Goal: Transaction & Acquisition: Book appointment/travel/reservation

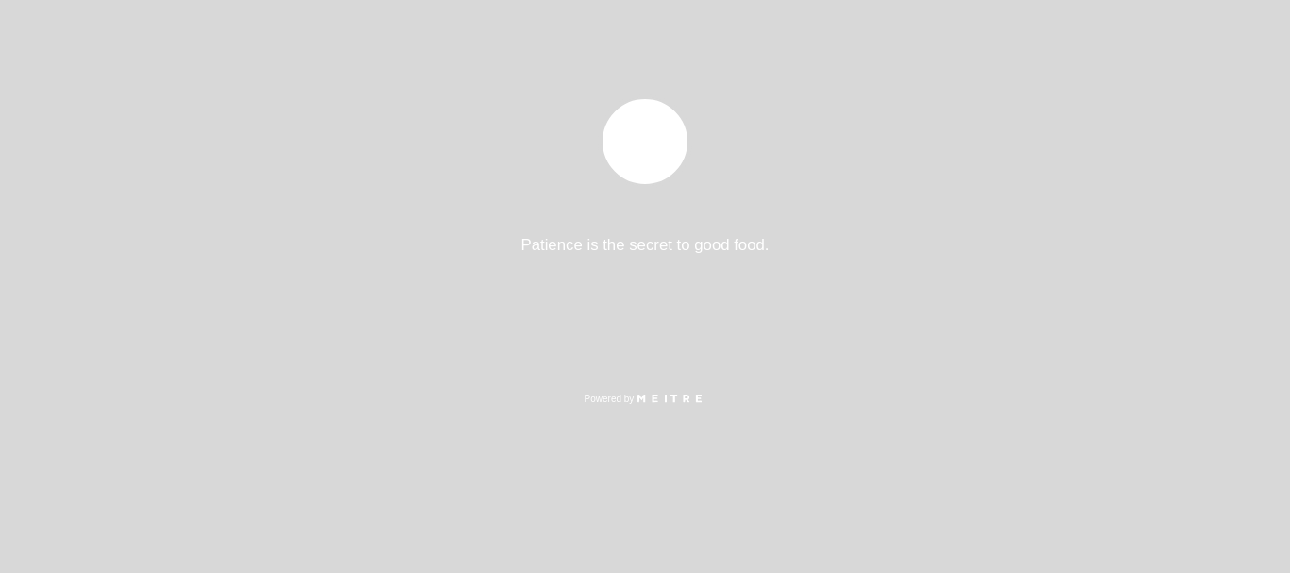
select select "pt"
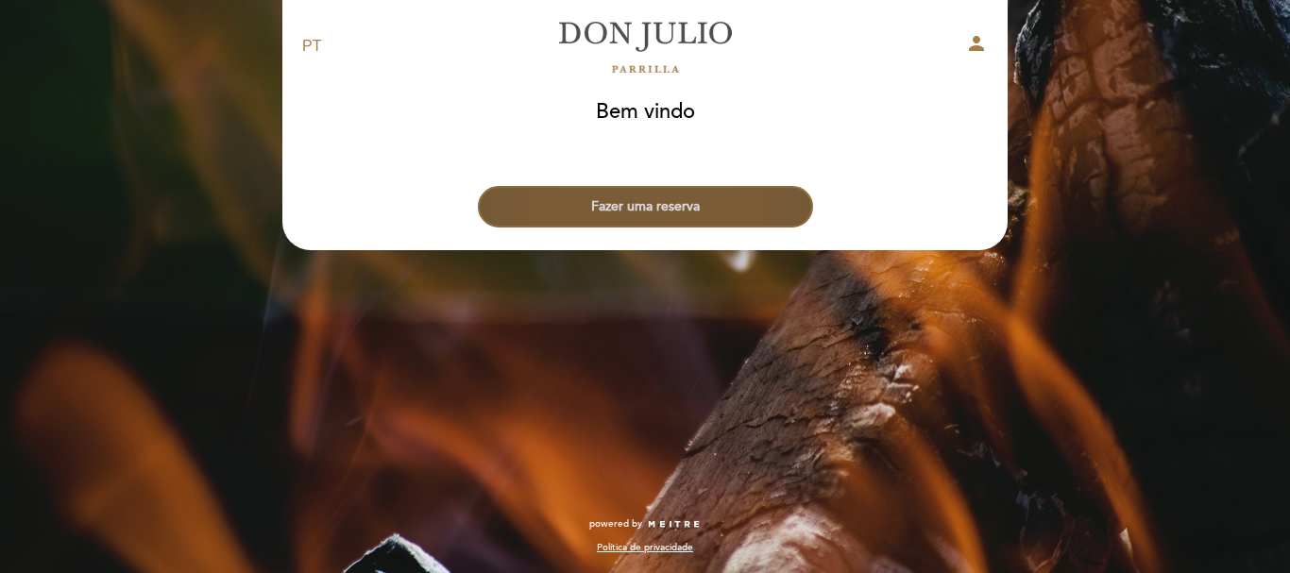
click at [655, 198] on button "Fazer uma reserva" at bounding box center [645, 207] width 335 height 42
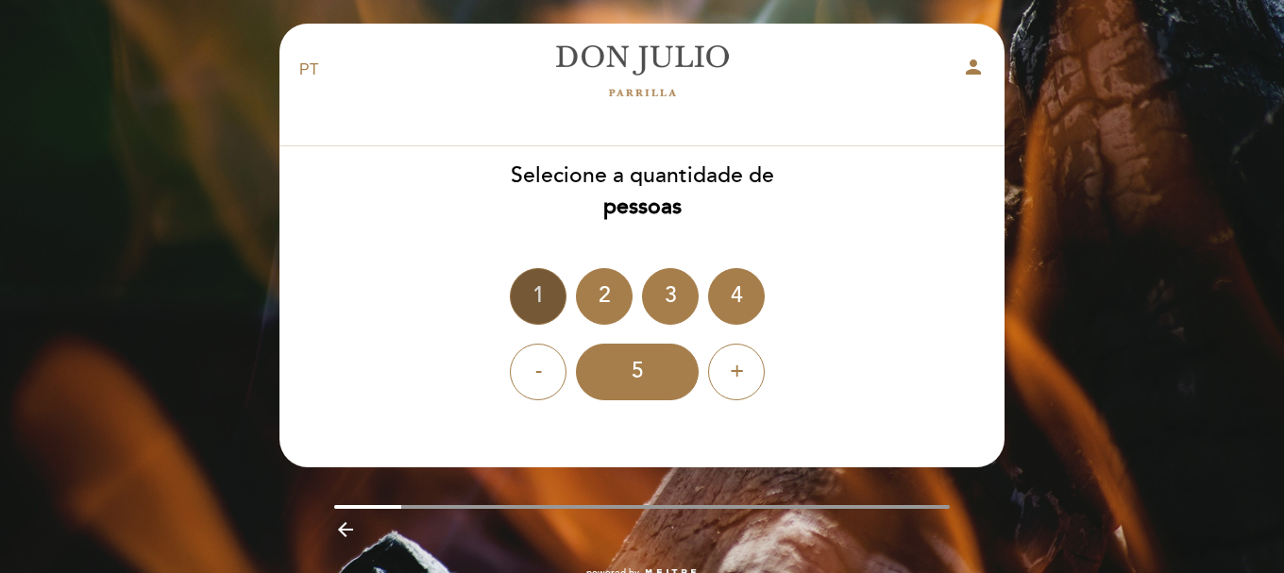
click at [549, 295] on div "1" at bounding box center [538, 296] width 57 height 57
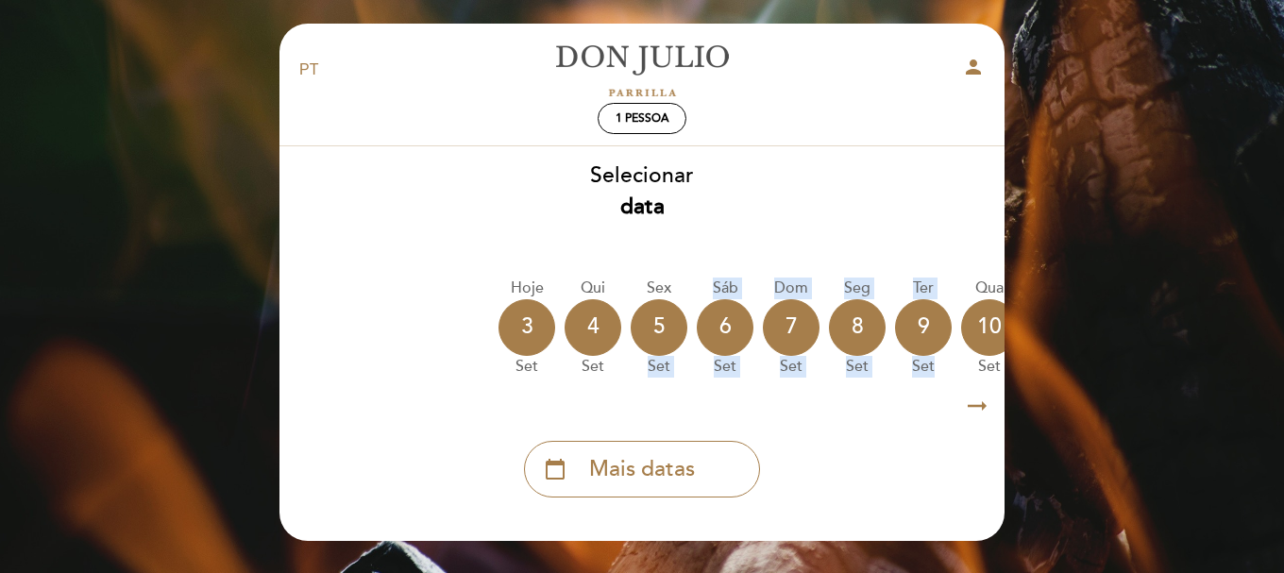
drag, startPoint x: 628, startPoint y: 386, endPoint x: 942, endPoint y: 387, distance: 314.4
click at [942, 386] on div "Hoje 3 set Qui 4 set Sex 5 set Sáb 6 set Dom 7 set Seg 8 set Ter 9 set Qua 10 s…" at bounding box center [642, 327] width 727 height 119
click at [983, 414] on icon "arrow_right_alt" at bounding box center [977, 406] width 28 height 41
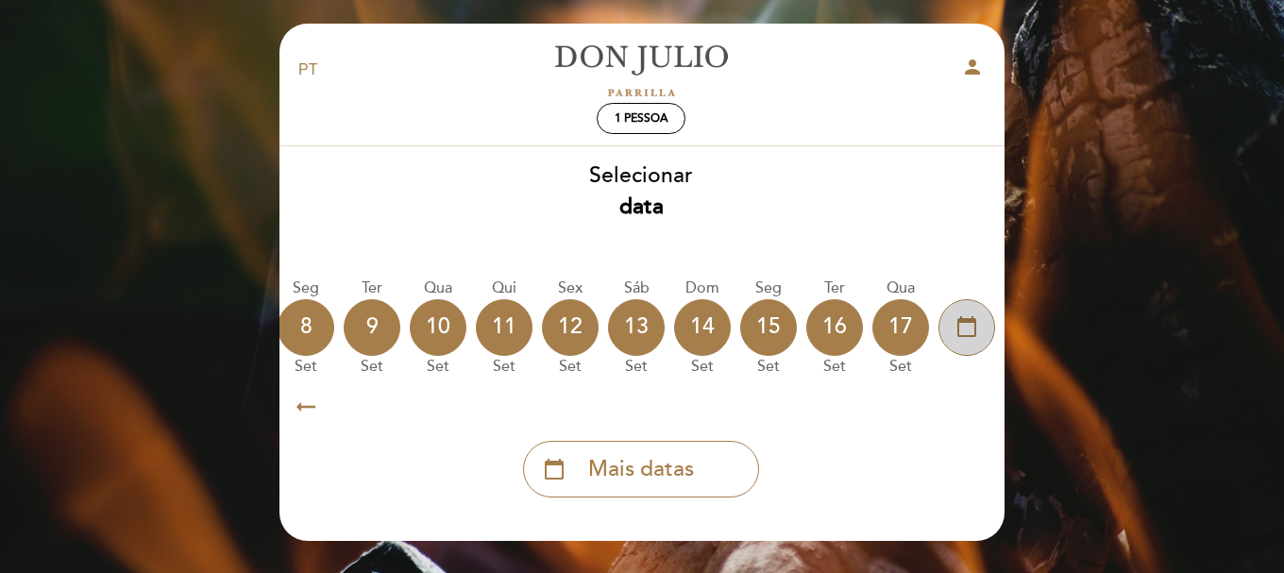
click at [961, 335] on icon "calendar_today" at bounding box center [967, 327] width 23 height 32
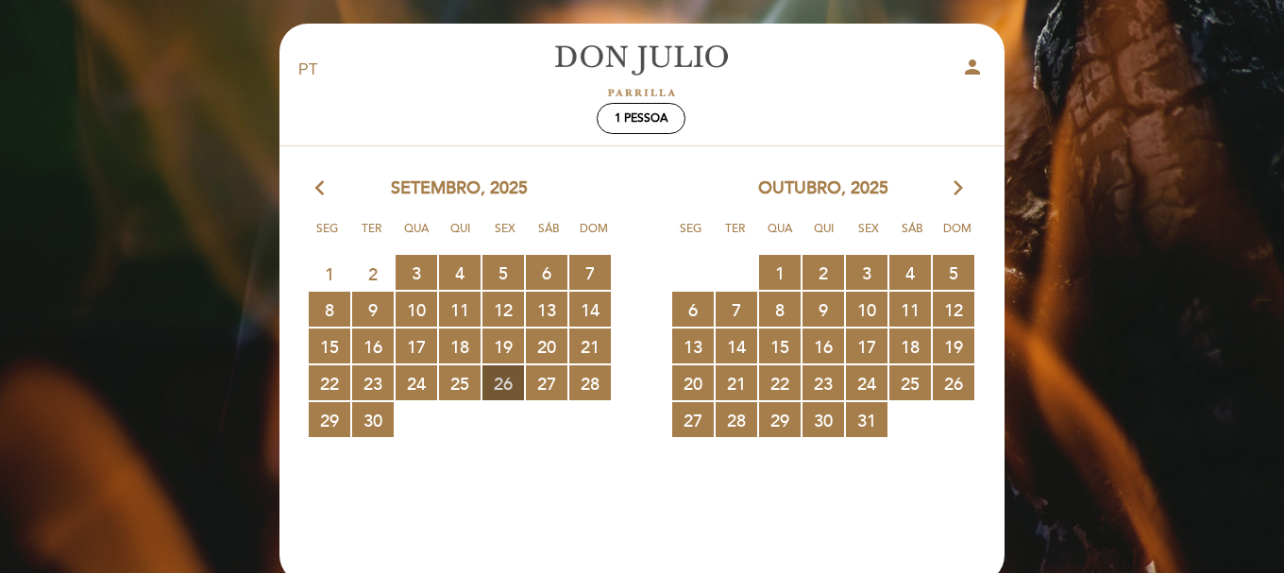
click at [508, 377] on span "26 RESERVAS DISPONÍVEIS" at bounding box center [503, 382] width 42 height 35
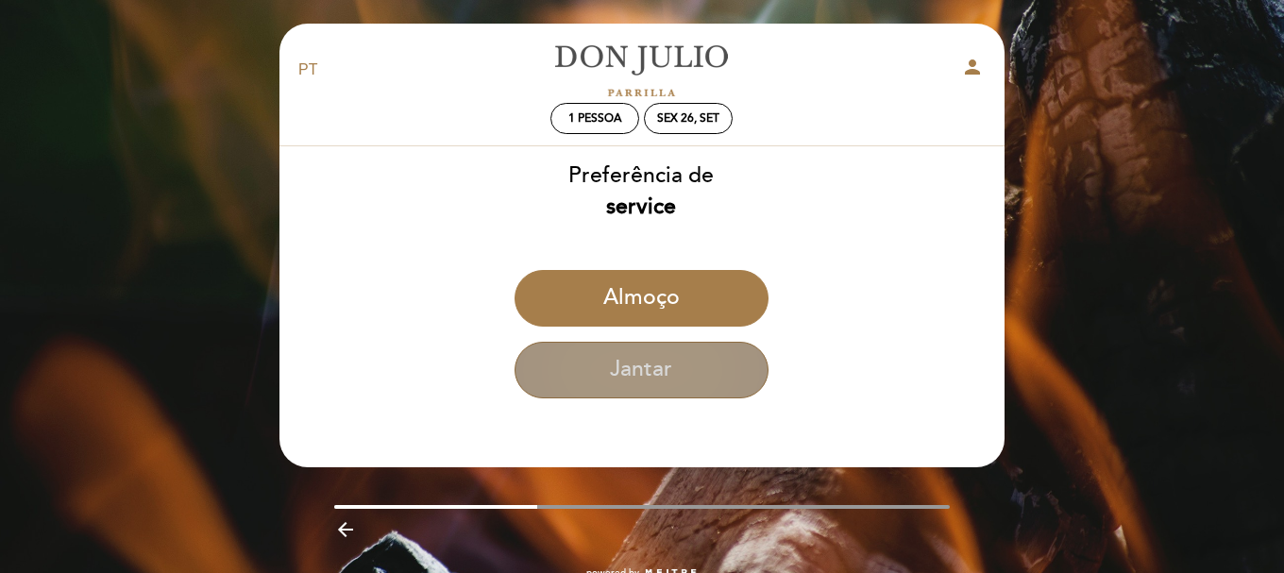
click at [668, 357] on button "Jantar" at bounding box center [642, 370] width 254 height 57
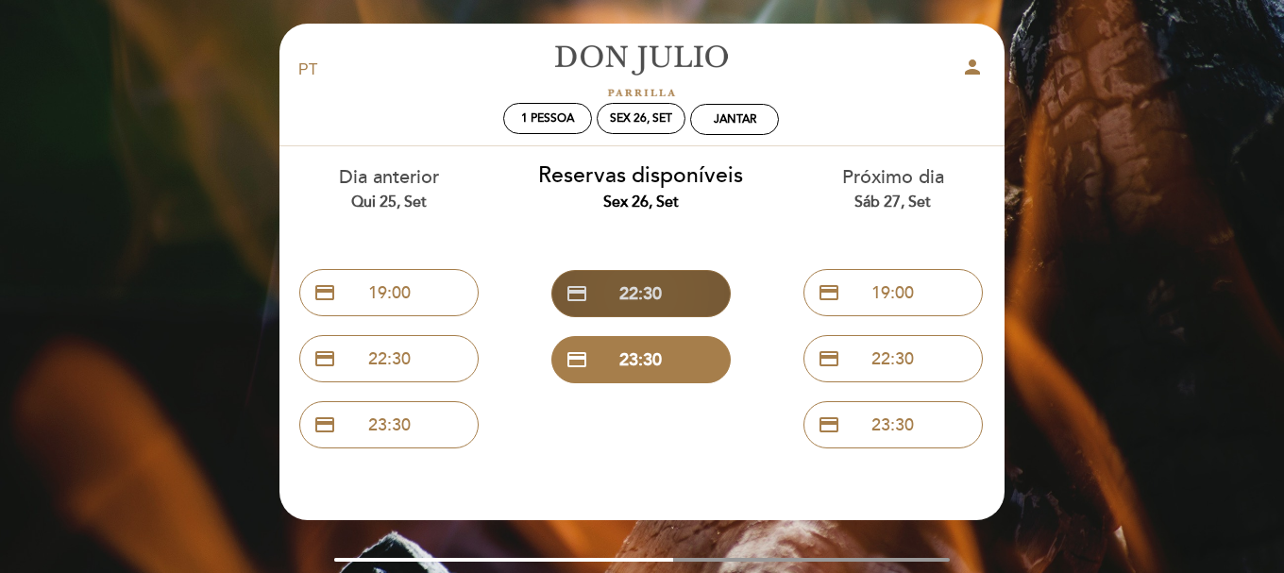
click at [618, 298] on button "credit_card 22:30" at bounding box center [640, 293] width 179 height 47
